Goal: Information Seeking & Learning: Understand process/instructions

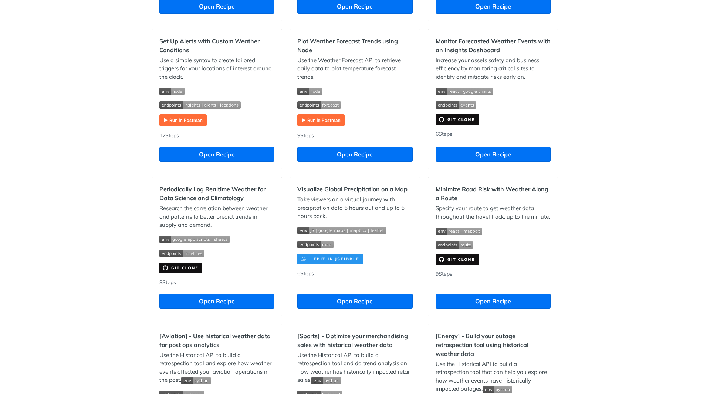
scroll to position [370, 0]
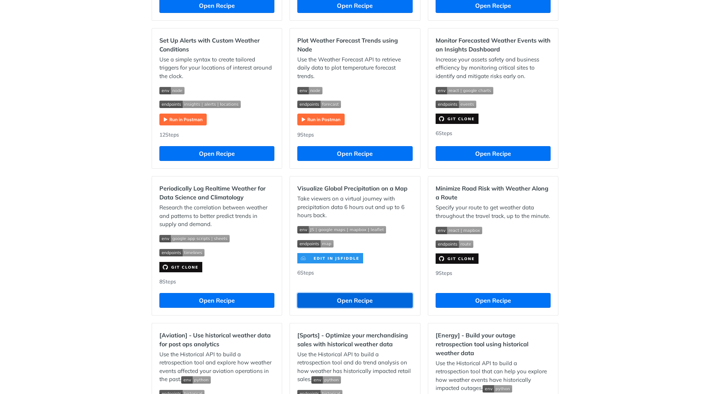
click at [353, 300] on button "Open Recipe" at bounding box center [354, 300] width 115 height 15
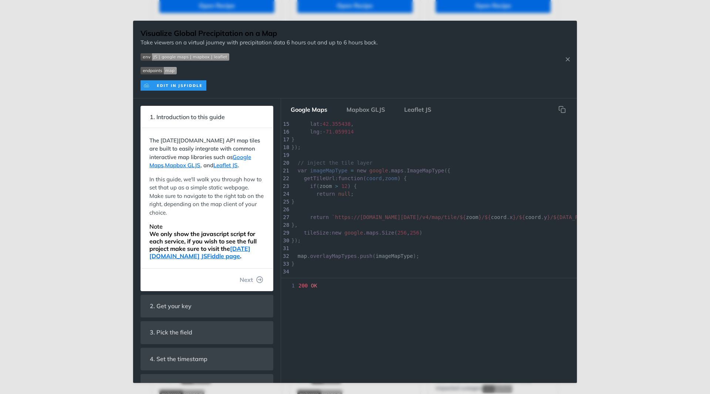
scroll to position [111, 0]
click at [568, 61] on icon "Close Recipe" at bounding box center [567, 59] width 7 height 7
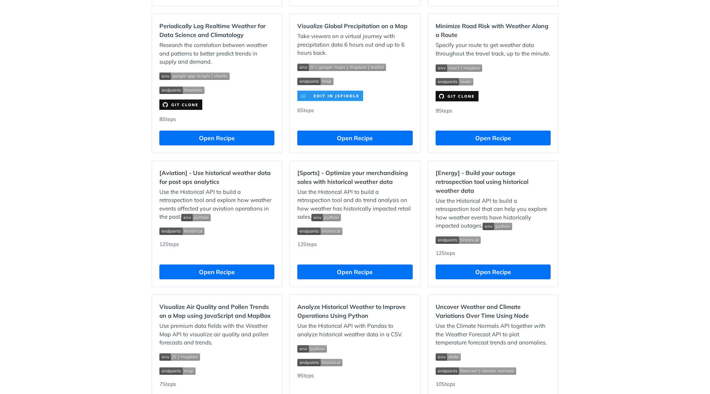
scroll to position [555, 0]
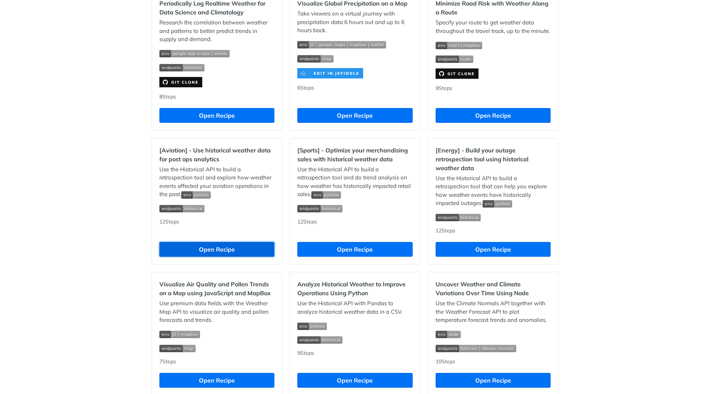
click at [231, 247] on button "Open Recipe" at bounding box center [216, 249] width 115 height 15
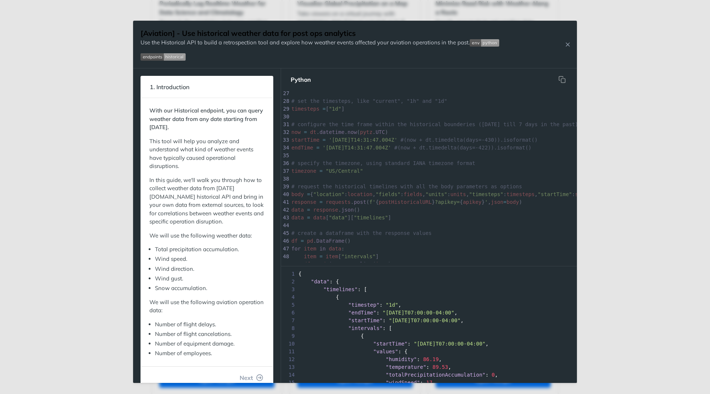
scroll to position [222, 0]
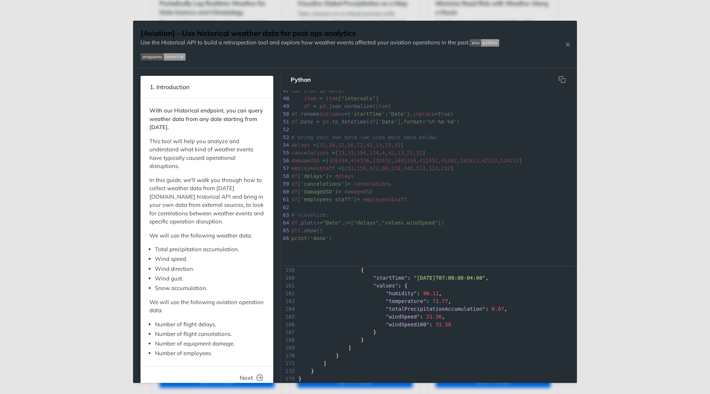
click at [240, 377] on span "Next" at bounding box center [246, 377] width 13 height 9
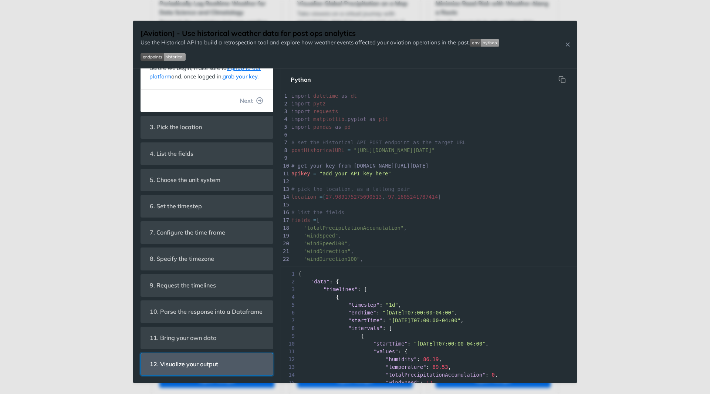
click at [222, 359] on span "12. Visualize your output" at bounding box center [184, 364] width 79 height 14
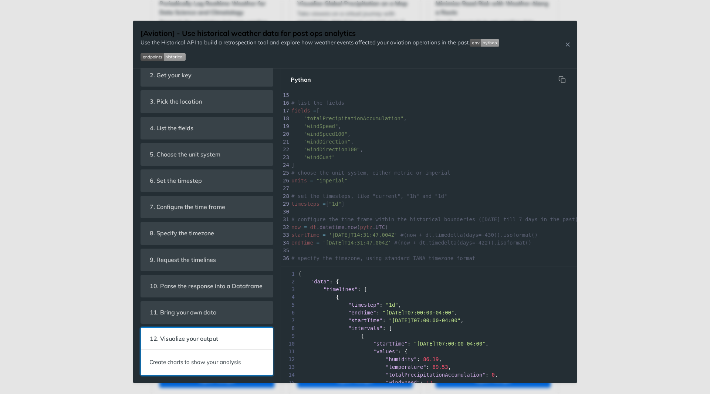
scroll to position [104, 0]
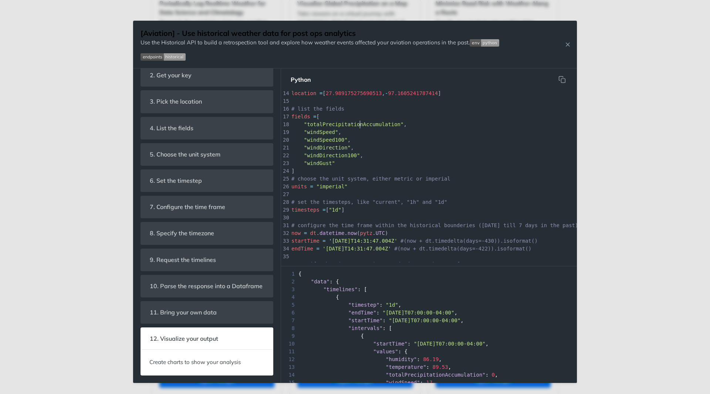
click at [359, 123] on span ""totalPrecipitationAccumulation"" at bounding box center [354, 124] width 100 height 6
type textarea "totalPrecipitationAccumulation"
click at [359, 123] on div "66 print ( 'done' ) 6 ​ 7 # set the Historical API POST endpoint as the target …" at bounding box center [498, 264] width 417 height 474
